Goal: Transaction & Acquisition: Obtain resource

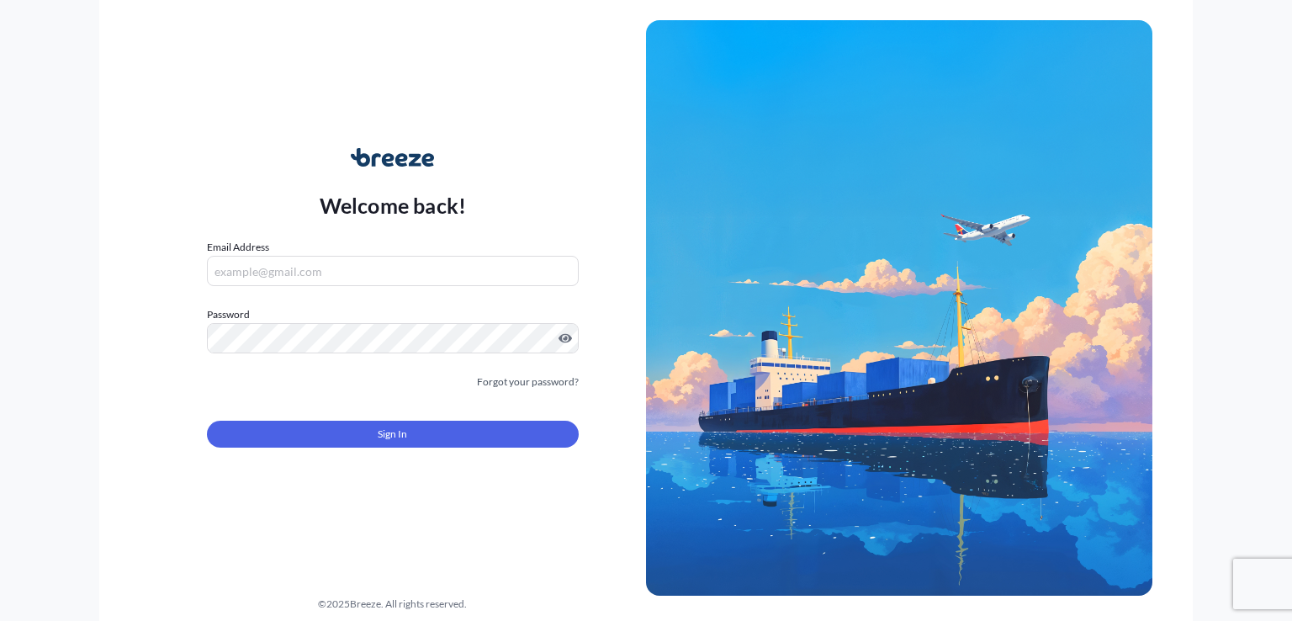
type input "[EMAIL_ADDRESS][DOMAIN_NAME]"
click at [410, 447] on form "Email Address [EMAIL_ADDRESS][DOMAIN_NAME] Password Must include: Upper & lower…" at bounding box center [393, 353] width 372 height 229
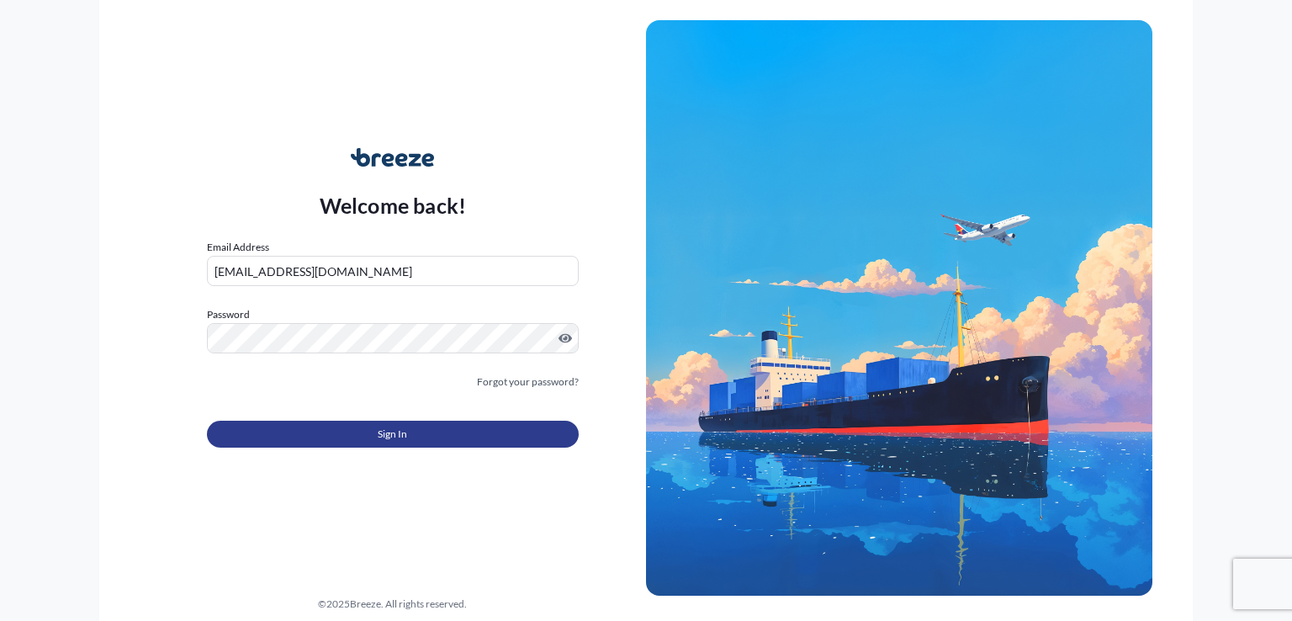
click at [410, 441] on button "Sign In" at bounding box center [393, 433] width 372 height 27
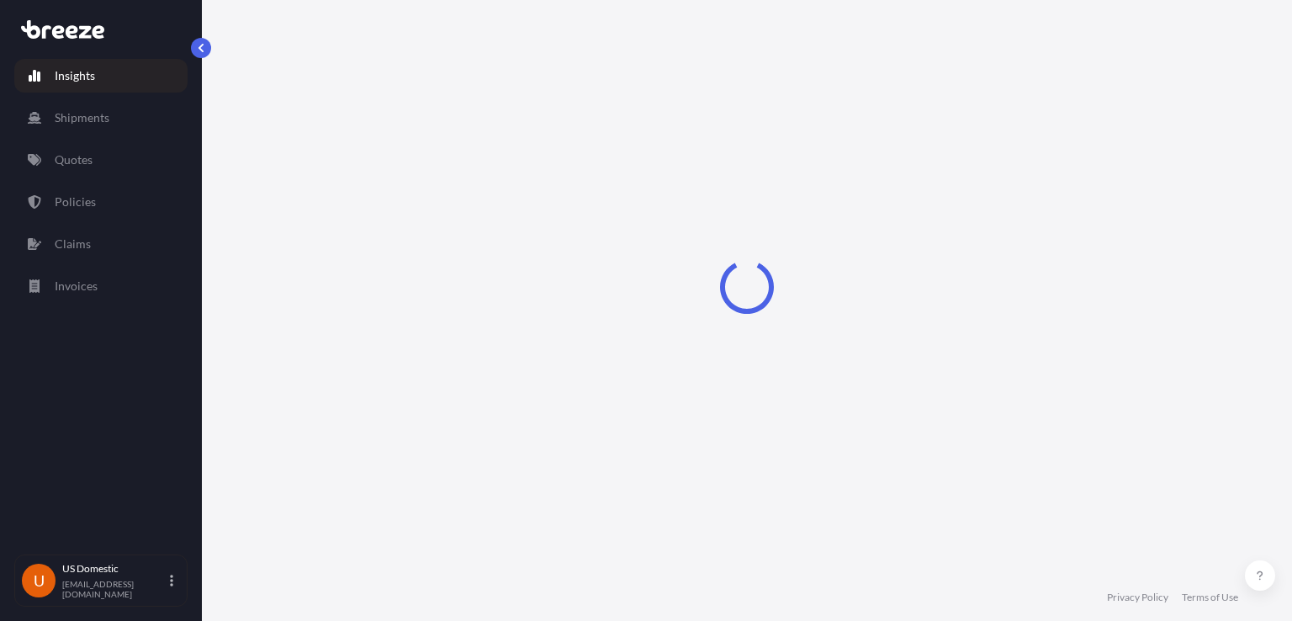
select select "2025"
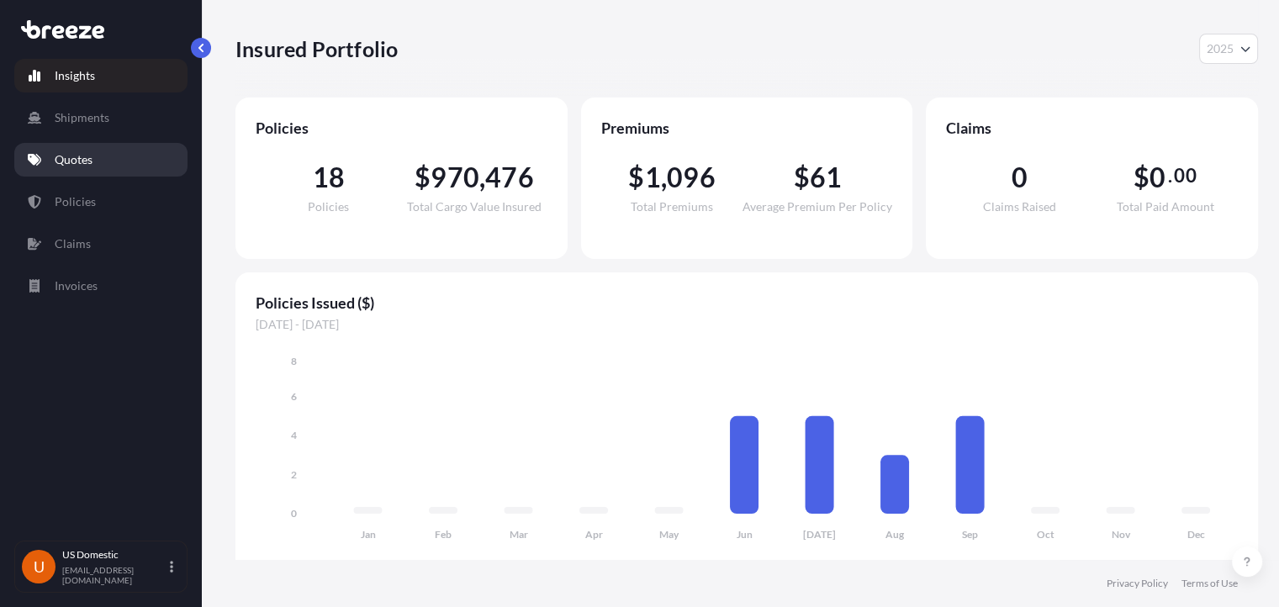
click at [123, 164] on link "Quotes" at bounding box center [100, 160] width 173 height 34
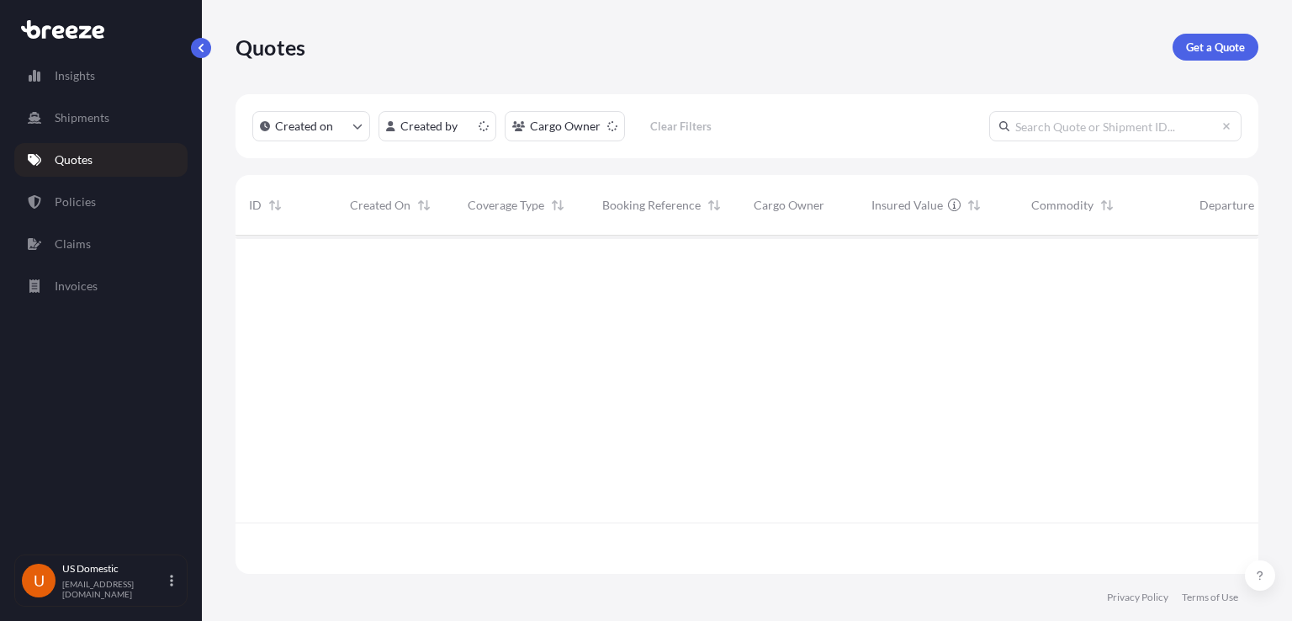
scroll to position [334, 1009]
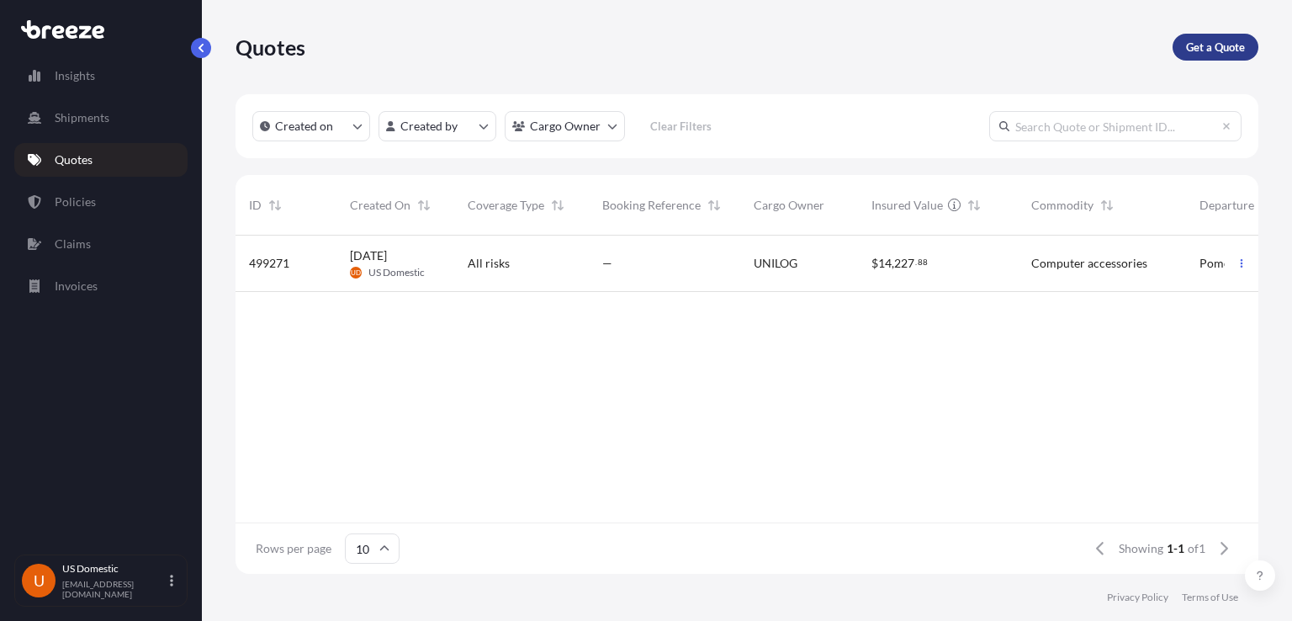
click at [1202, 40] on p "Get a Quote" at bounding box center [1215, 47] width 59 height 17
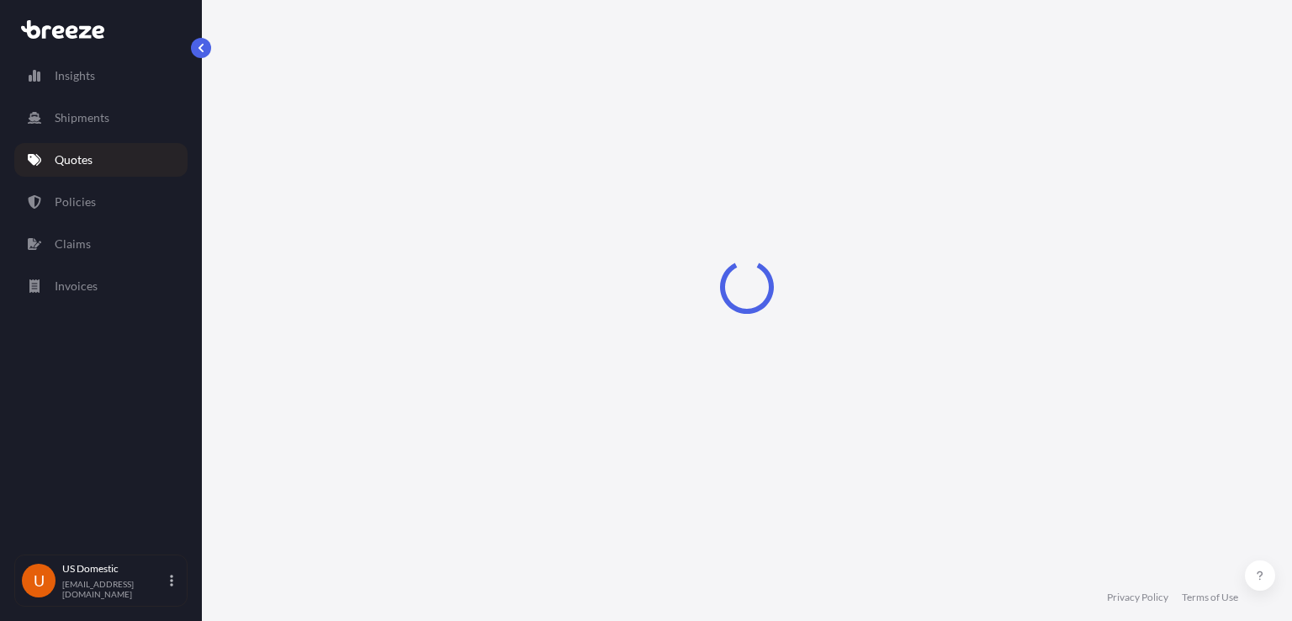
select select "Road"
select select "Sea"
select select "1"
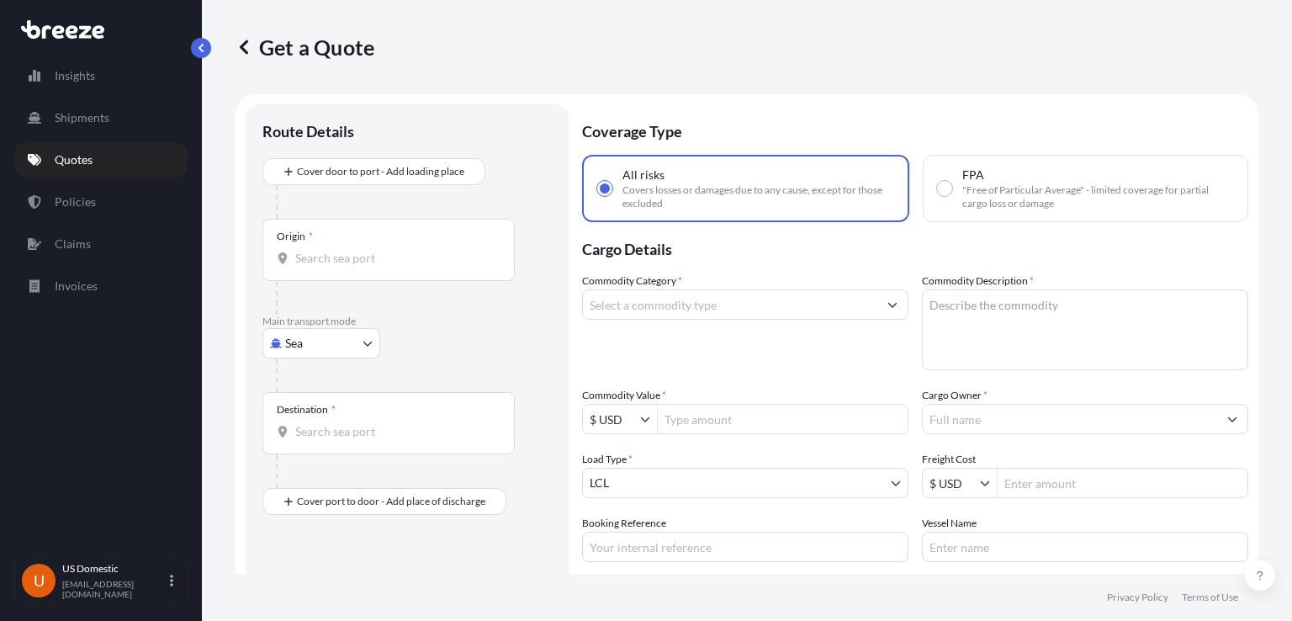
scroll to position [27, 0]
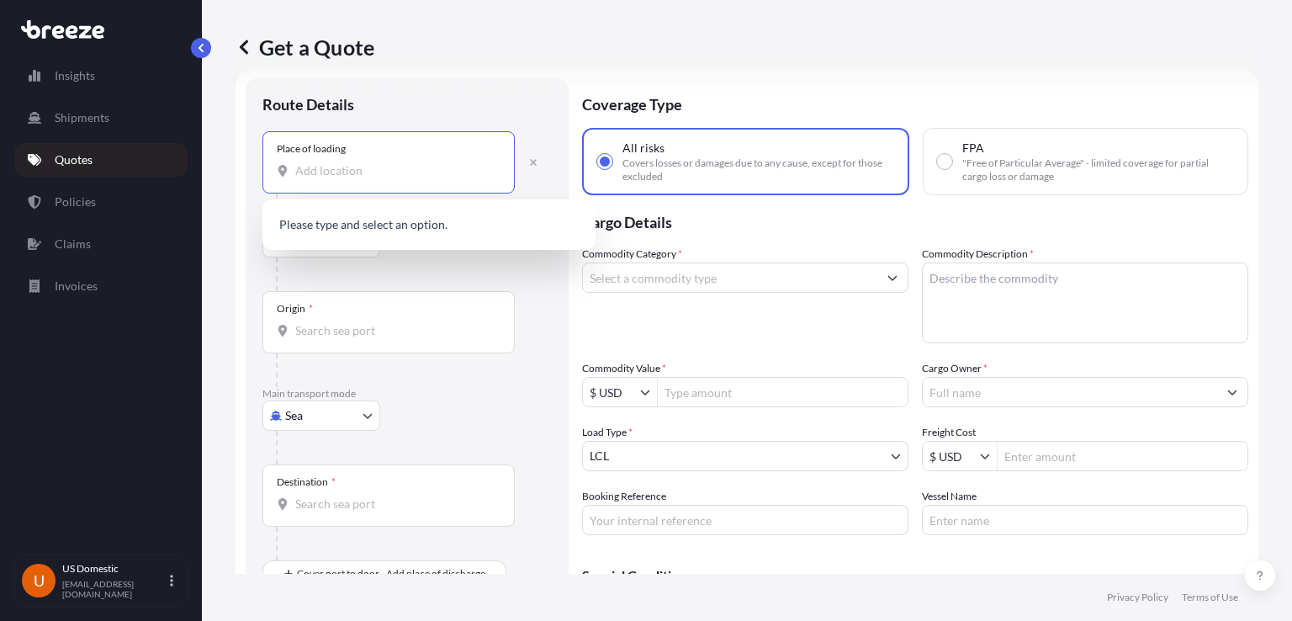
click at [409, 166] on input "Place of loading" at bounding box center [394, 170] width 198 height 17
paste input "[GEOGRAPHIC_DATA]"
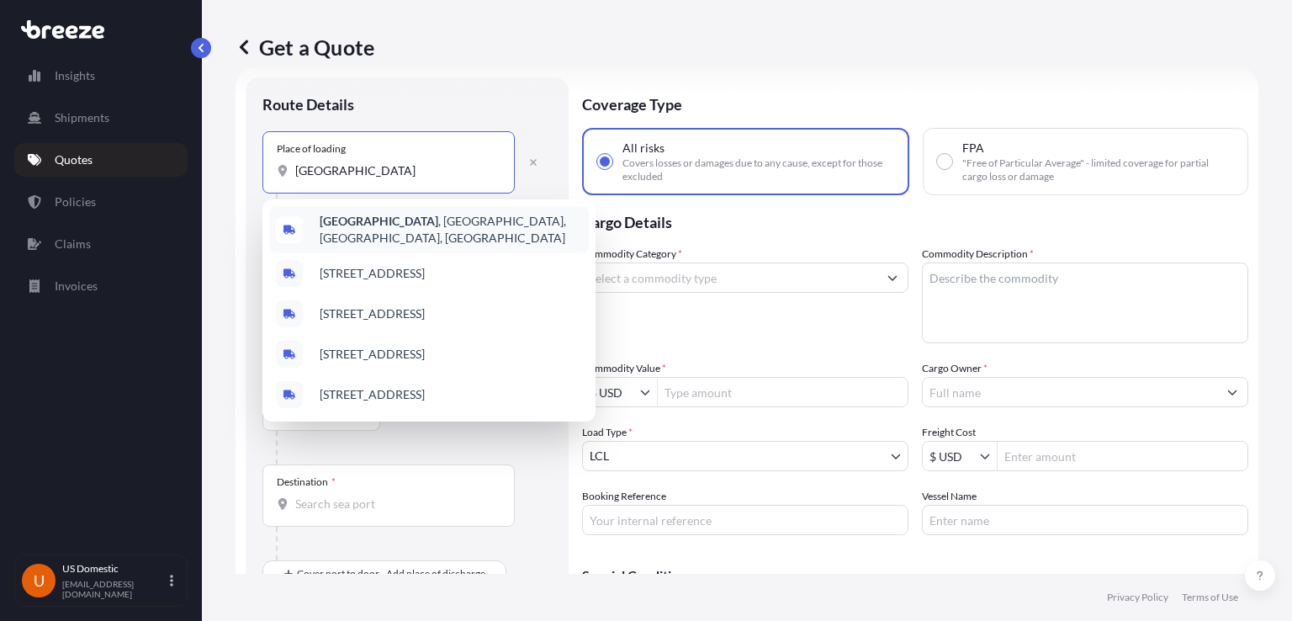
click at [536, 230] on span "[STREET_ADDRESS]" at bounding box center [451, 230] width 262 height 34
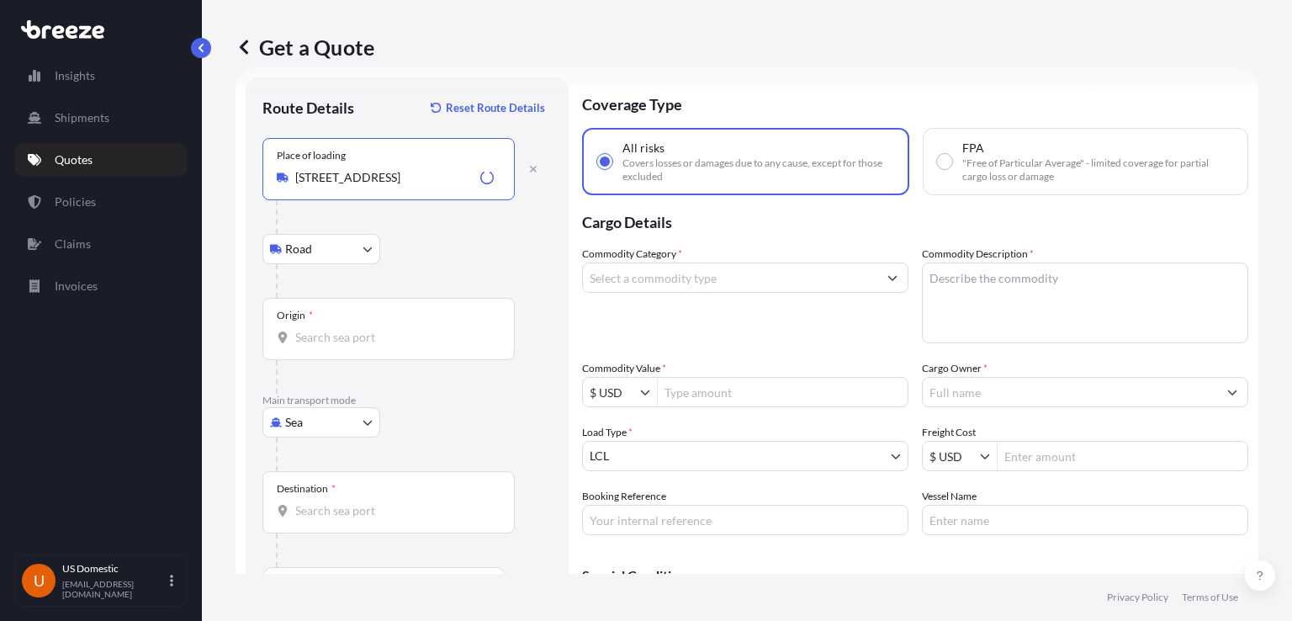
type input "[STREET_ADDRESS]"
click at [382, 322] on div "Origin *" at bounding box center [388, 329] width 252 height 62
click at [382, 329] on input "Origin *" at bounding box center [394, 337] width 198 height 17
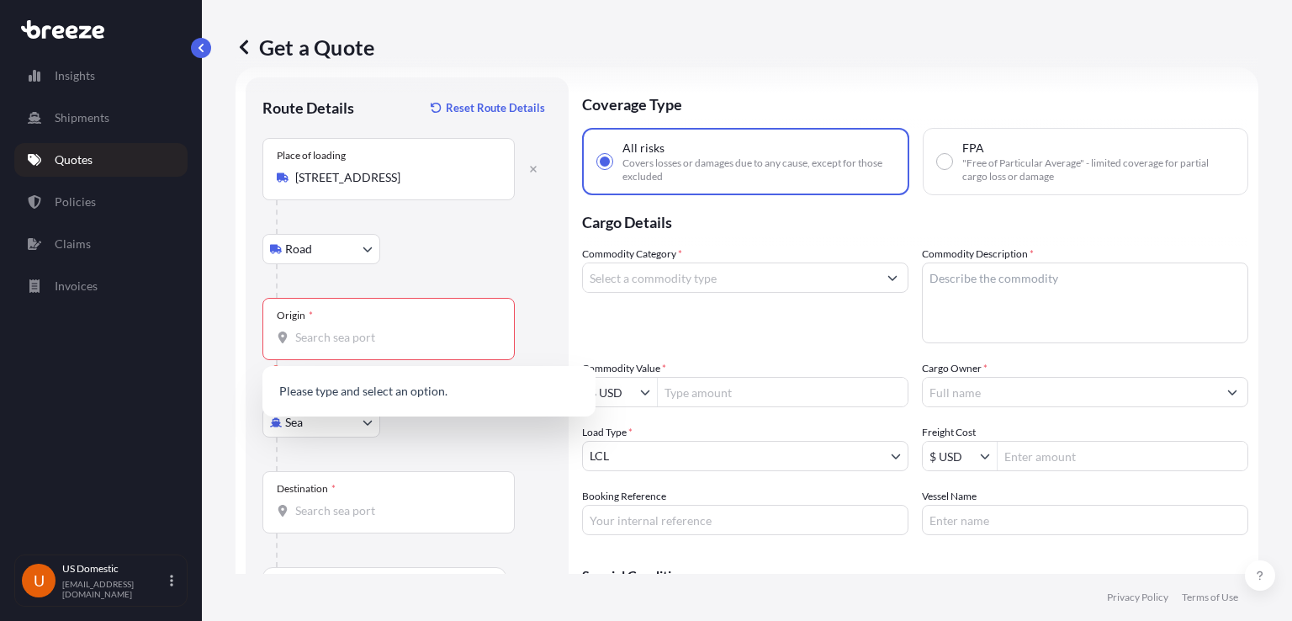
click at [518, 267] on div at bounding box center [414, 281] width 276 height 34
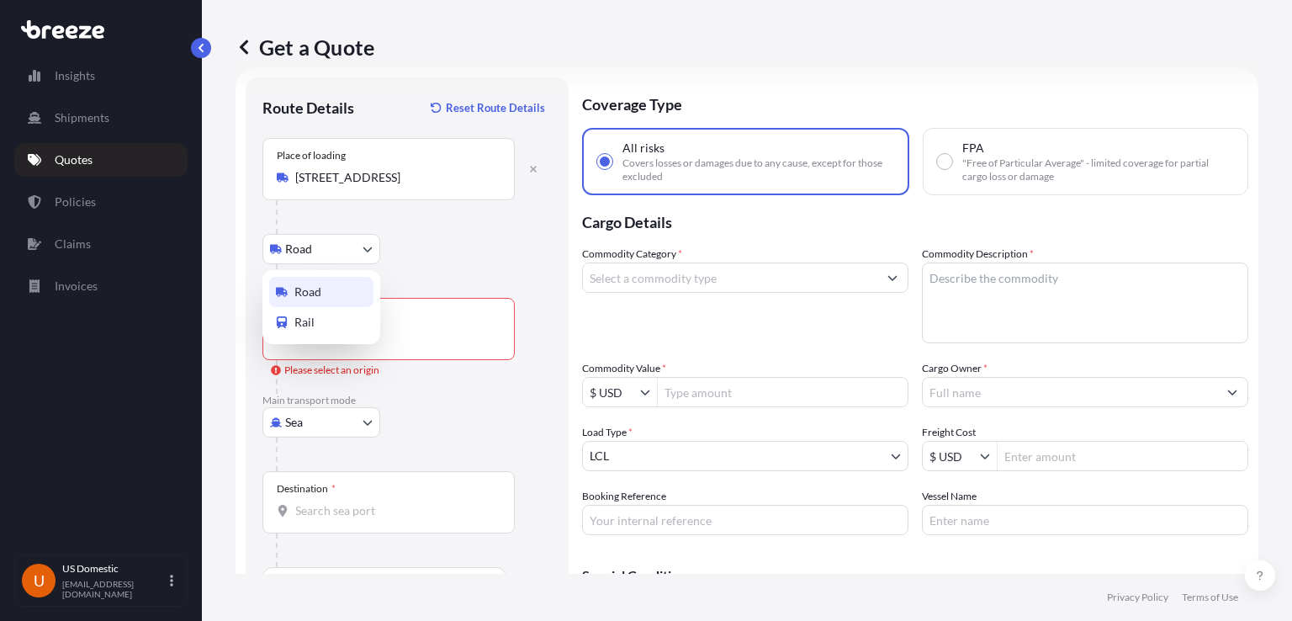
click at [330, 262] on body "0 options available. 0 options available. Insights Shipments Quotes Policies Cl…" at bounding box center [646, 310] width 1292 height 621
click at [316, 317] on div "Rail" at bounding box center [321, 322] width 104 height 30
click at [323, 251] on body "0 options available. 0 options available. Insights Shipments Quotes Policies Cl…" at bounding box center [646, 310] width 1292 height 621
click at [319, 291] on span "Road" at bounding box center [307, 291] width 27 height 17
select select "Road"
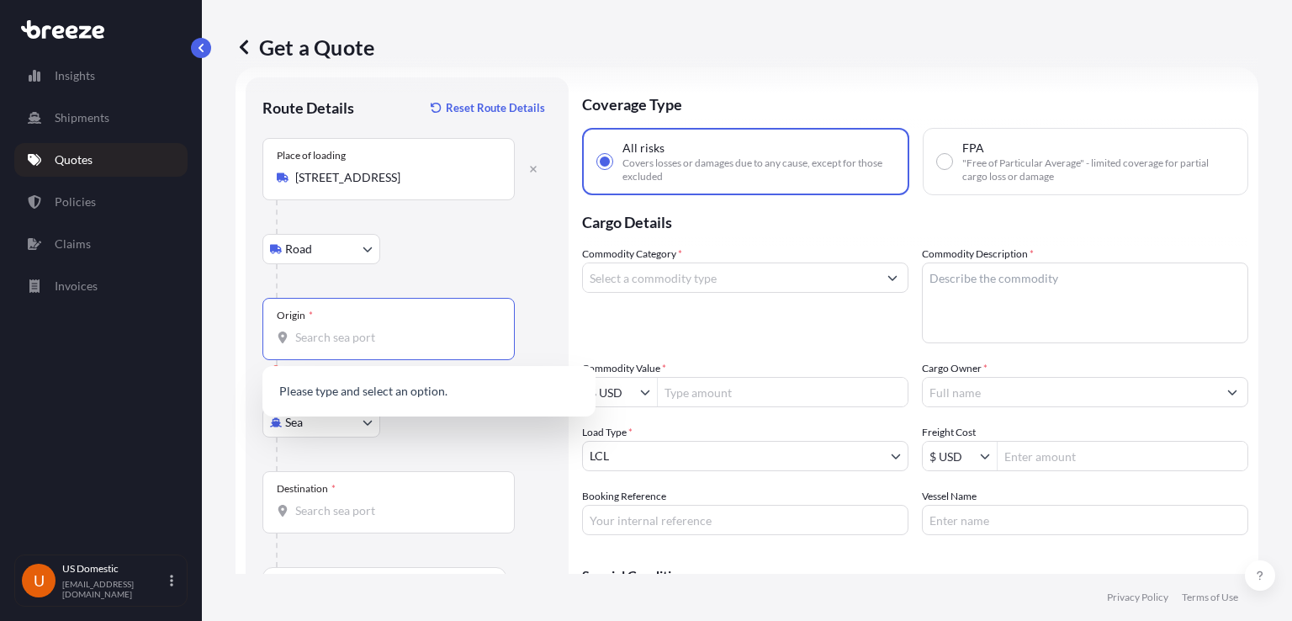
paste input "[GEOGRAPHIC_DATA]"
click at [364, 338] on input "Origin * Please select an origin" at bounding box center [394, 337] width 198 height 17
type input "[GEOGRAPHIC_DATA]"
click at [494, 251] on div "Road Road Rail" at bounding box center [406, 249] width 289 height 30
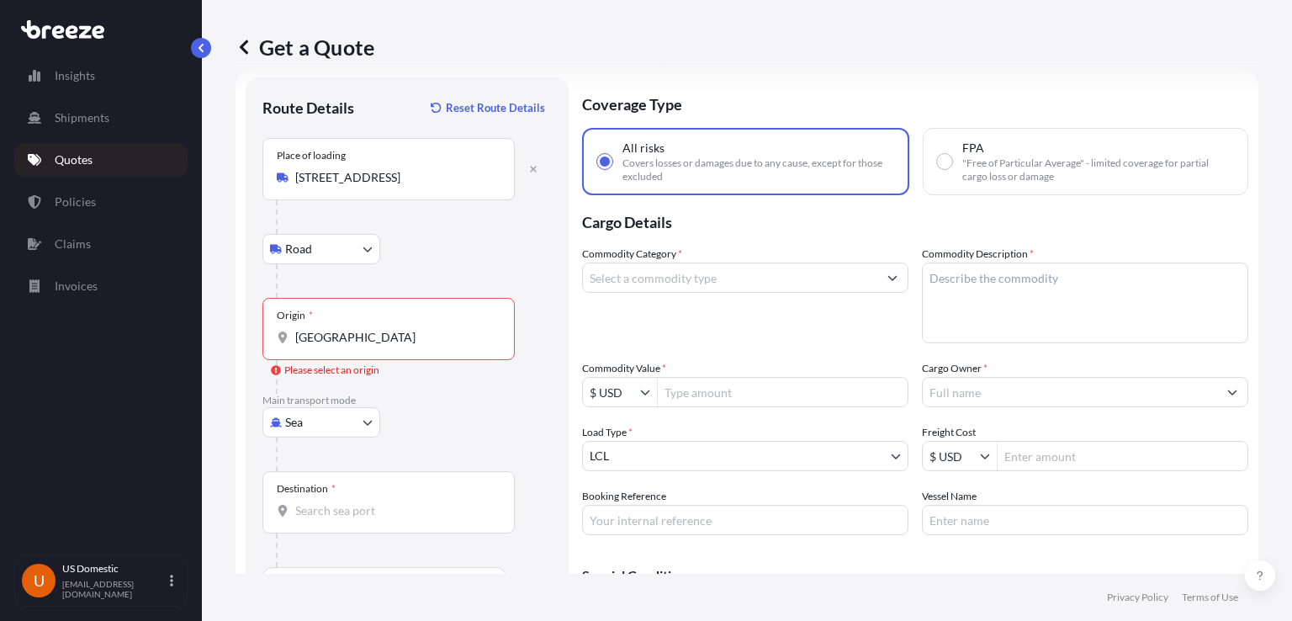
click at [329, 415] on body "0 options available. Insights Shipments Quotes Policies Claims Invoices U [GEOG…" at bounding box center [646, 310] width 1292 height 621
click at [302, 526] on span "Road" at bounding box center [307, 525] width 27 height 17
select select "Road"
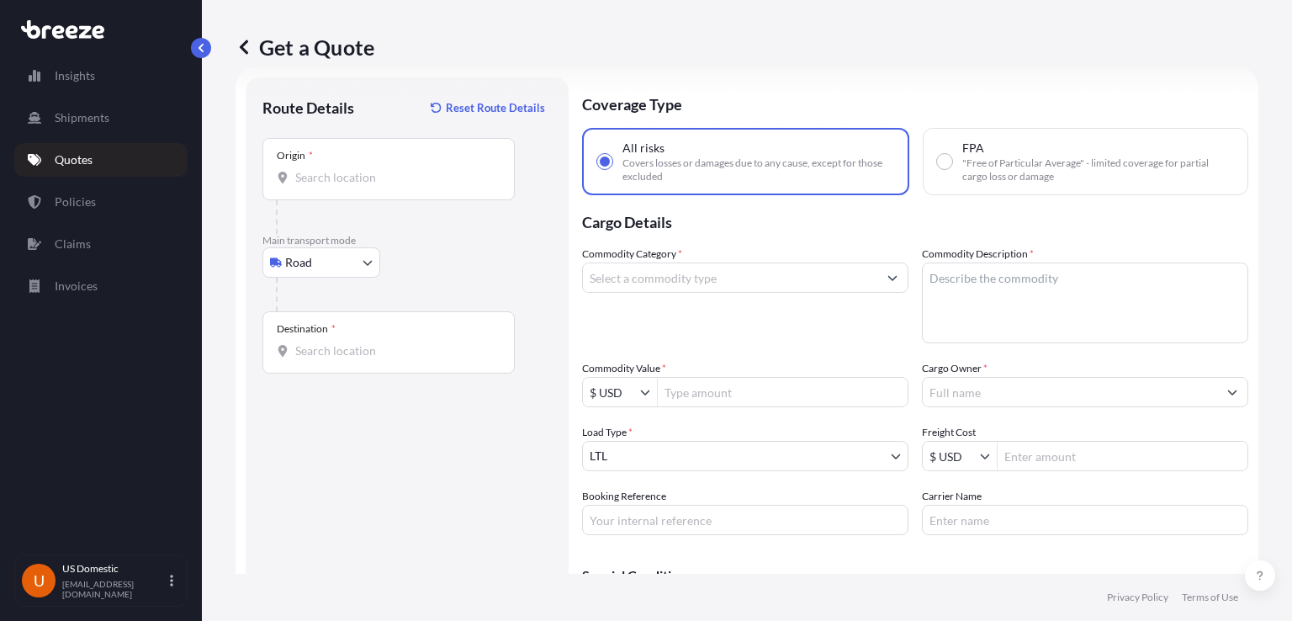
click at [417, 336] on div "Destination *" at bounding box center [388, 342] width 252 height 62
click at [417, 342] on input "Destination *" at bounding box center [394, 350] width 198 height 17
click at [391, 189] on div "Origin *" at bounding box center [388, 169] width 252 height 62
click at [391, 186] on input "Origin *" at bounding box center [394, 177] width 198 height 17
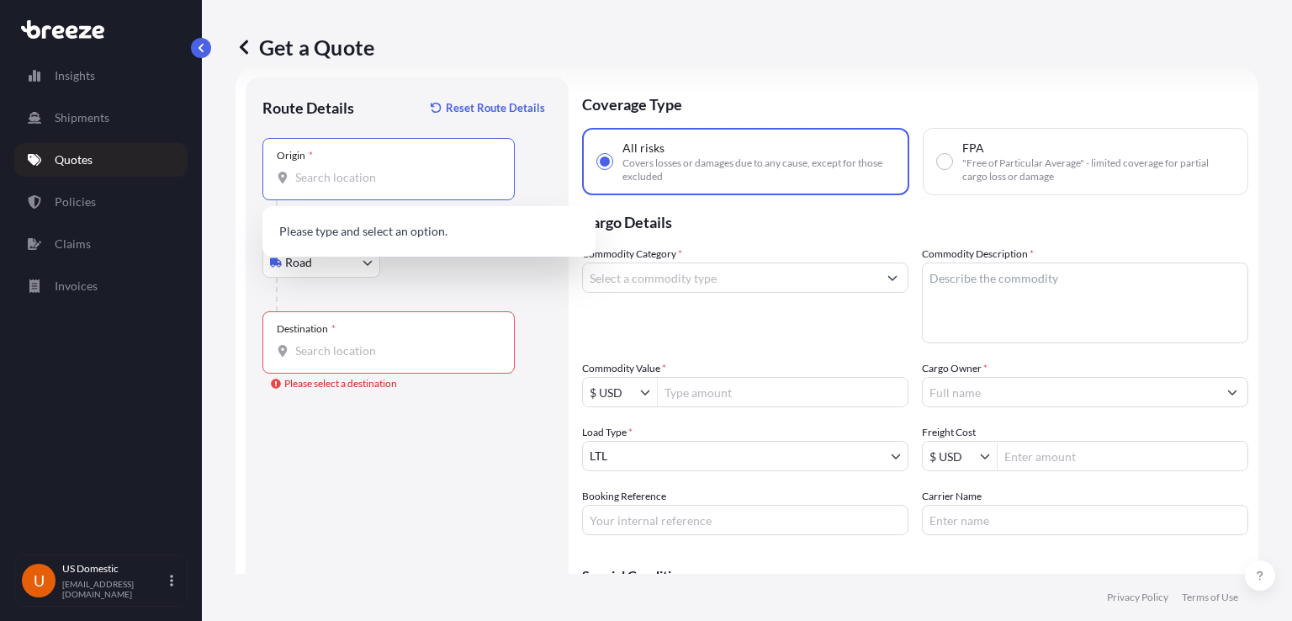
paste input "[GEOGRAPHIC_DATA]"
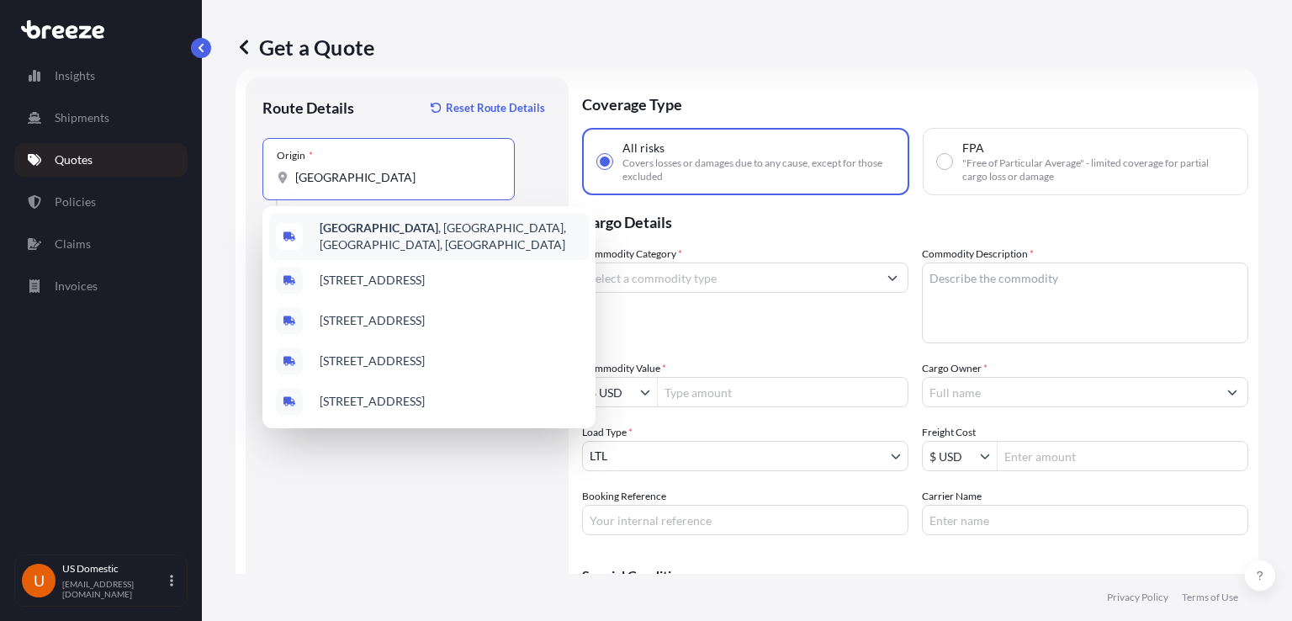
click at [380, 232] on b "[GEOGRAPHIC_DATA]" at bounding box center [379, 227] width 119 height 14
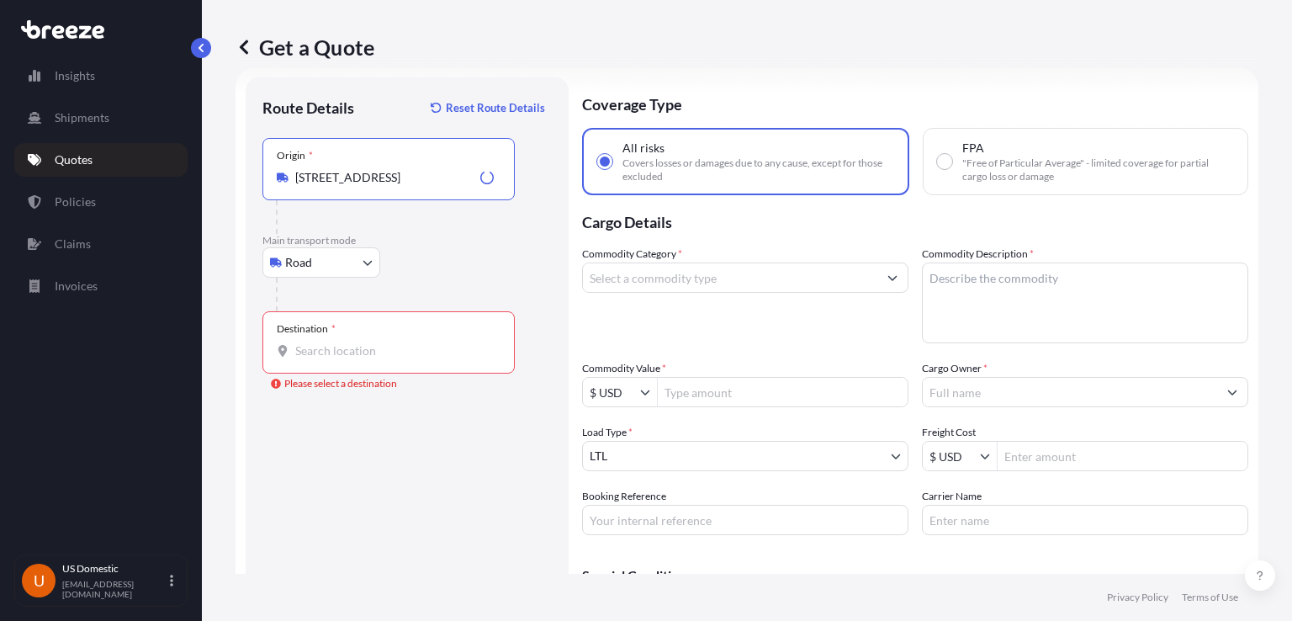
type input "[STREET_ADDRESS]"
click at [357, 337] on div "Destination *" at bounding box center [388, 342] width 252 height 62
click at [357, 342] on input "Destination * Please select a destination" at bounding box center [394, 350] width 198 height 17
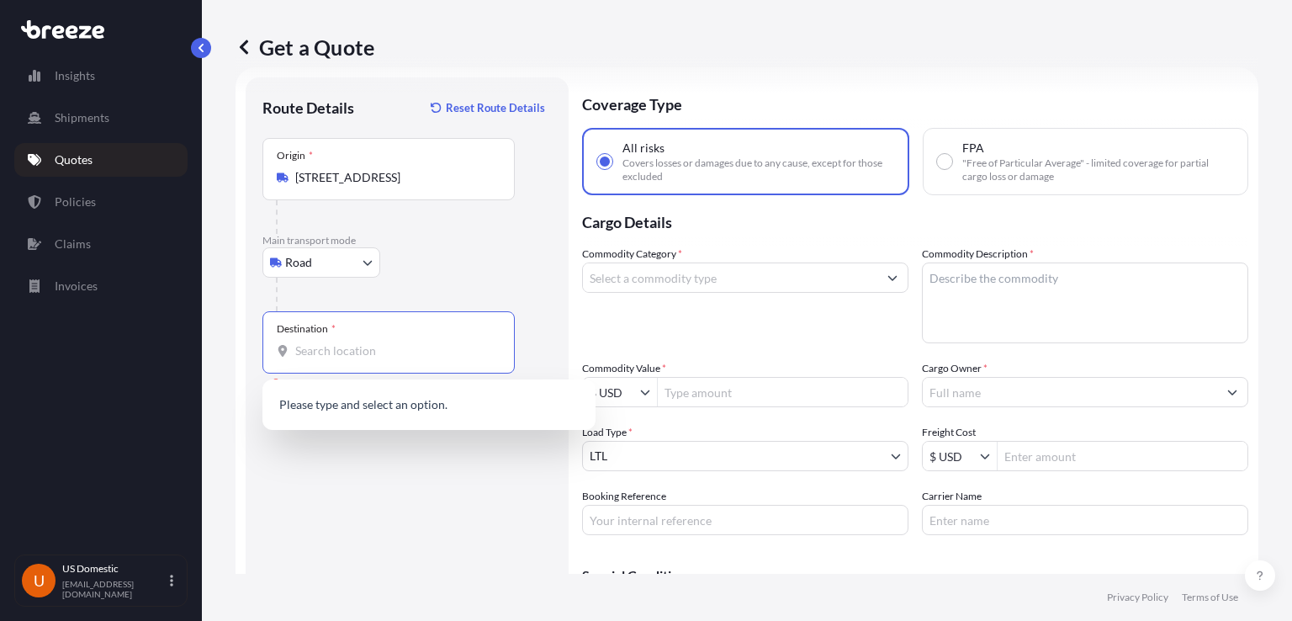
paste input "[STREET_ADDRESS][PERSON_NAME]"
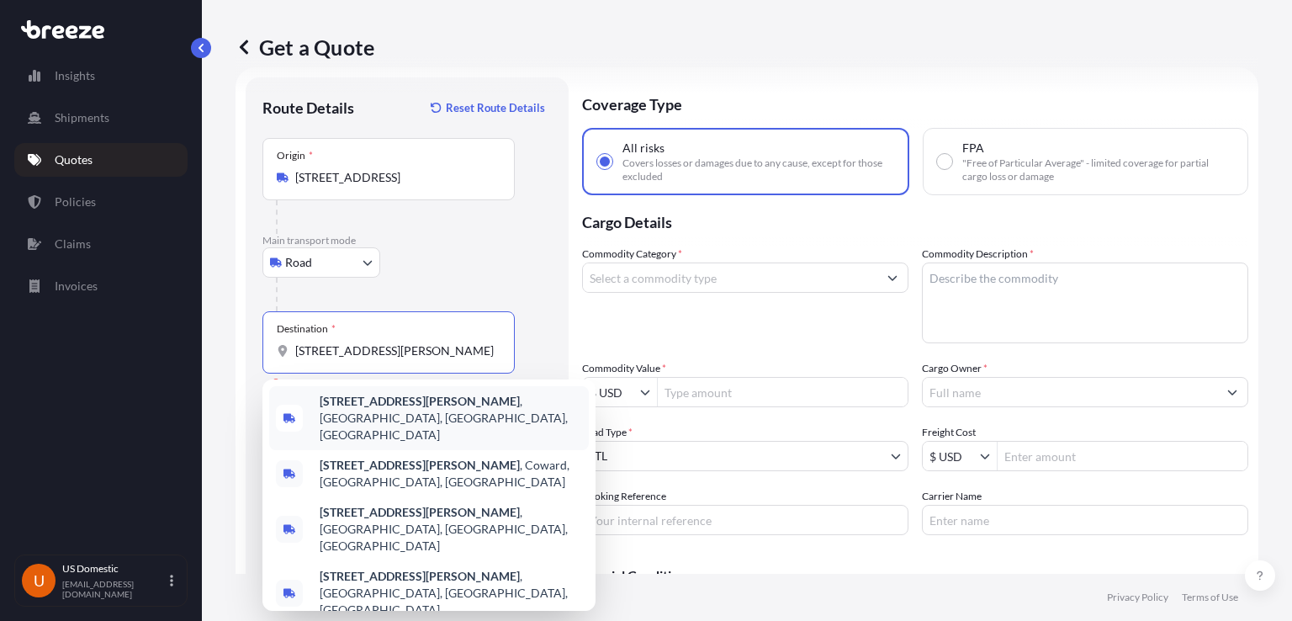
paste input "Redstone Arsenal, AL 35898 USA"
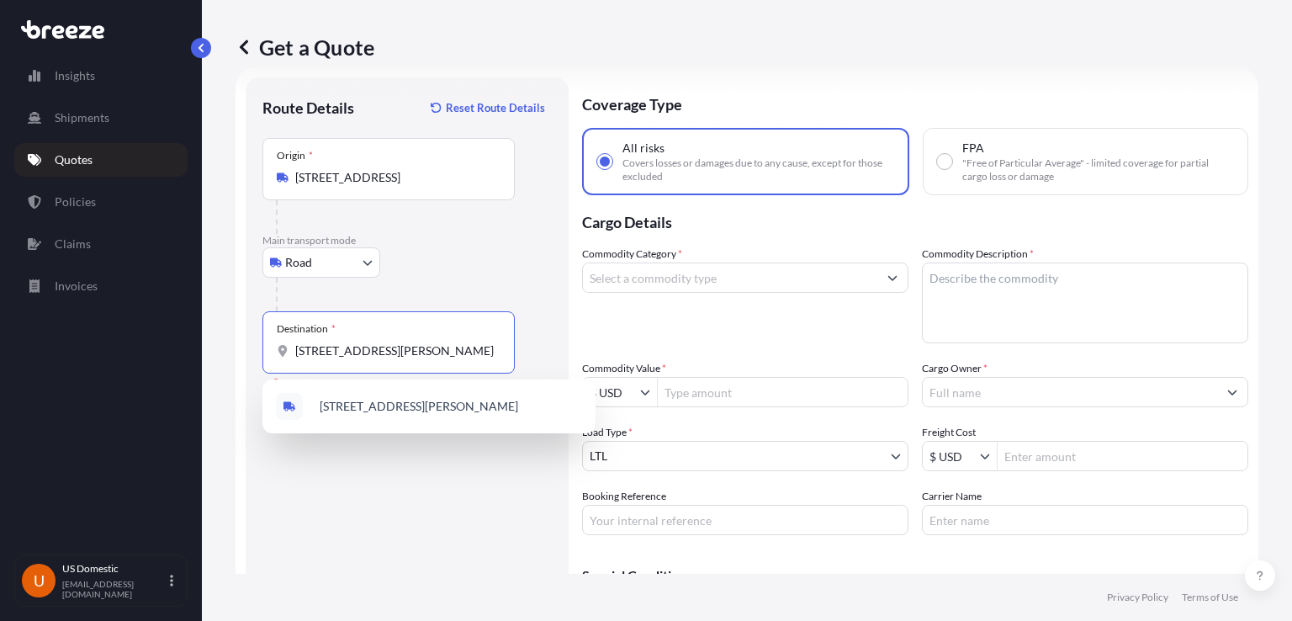
scroll to position [0, 45]
click at [459, 415] on span "[STREET_ADDRESS][PERSON_NAME]" at bounding box center [419, 406] width 198 height 17
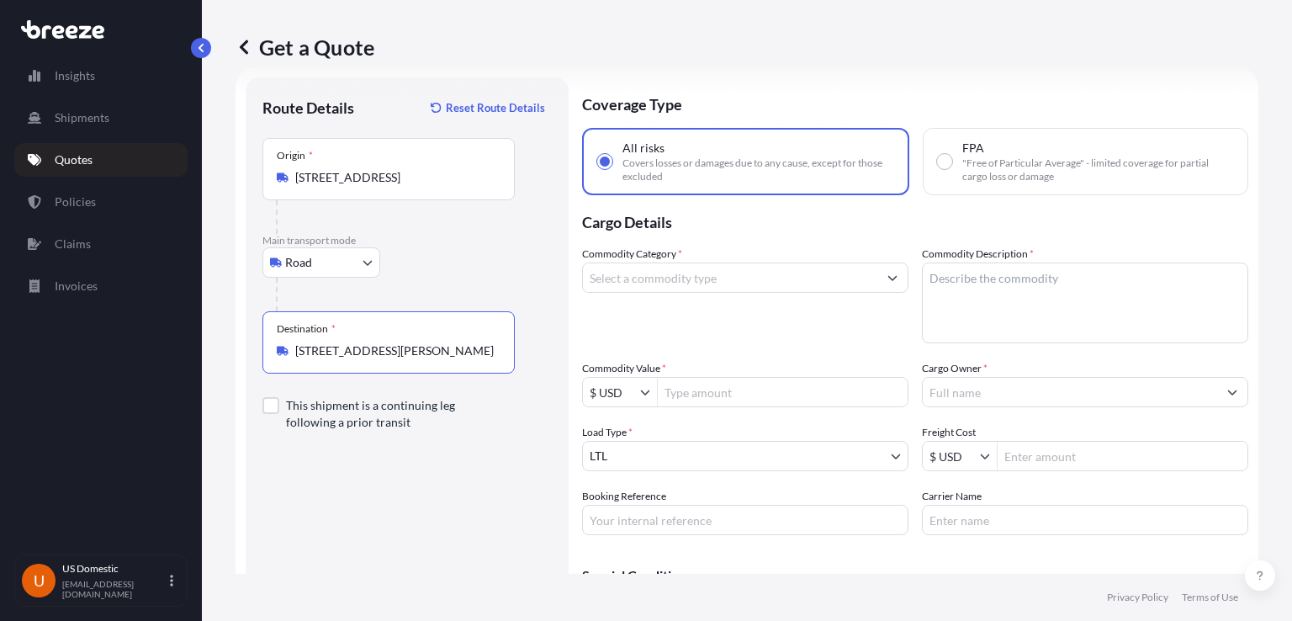
type input "[STREET_ADDRESS][PERSON_NAME]"
click at [438, 519] on div "Route Details Reset Route Details Place of loading Road Road Rail Origin * [GEO…" at bounding box center [406, 378] width 289 height 568
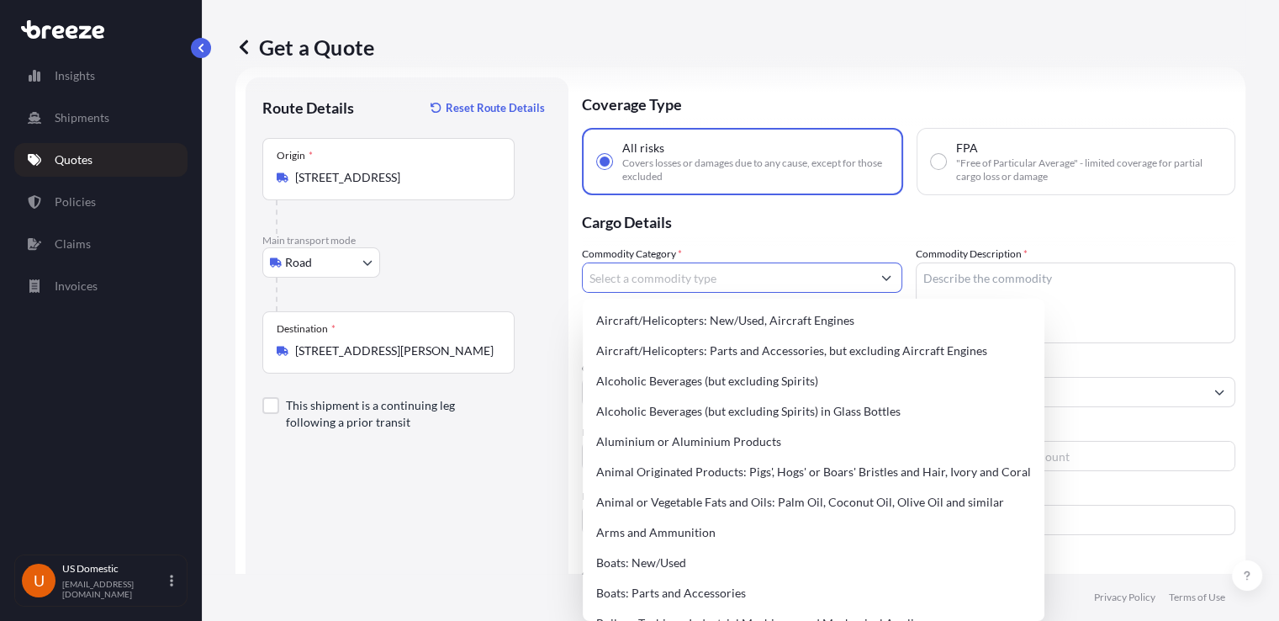
click at [825, 286] on input "Commodity Category *" at bounding box center [727, 277] width 288 height 30
